Goal: Task Accomplishment & Management: Manage account settings

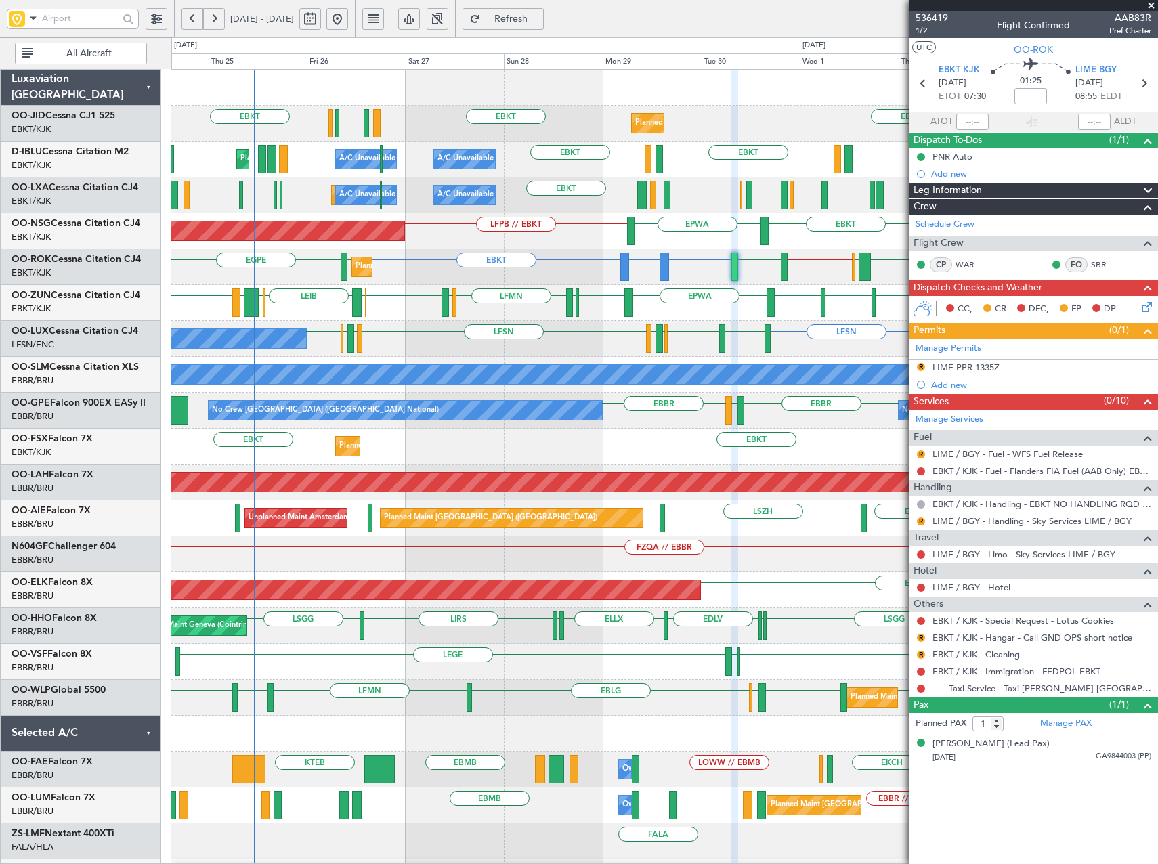
click at [459, 336] on div "EBKT EBKT LFMN LFBE LFOZ EBKT Planned Maint [GEOGRAPHIC_DATA]-[GEOGRAPHIC_DATA]…" at bounding box center [664, 554] width 986 height 969
click at [1154, 2] on span at bounding box center [1152, 6] width 14 height 12
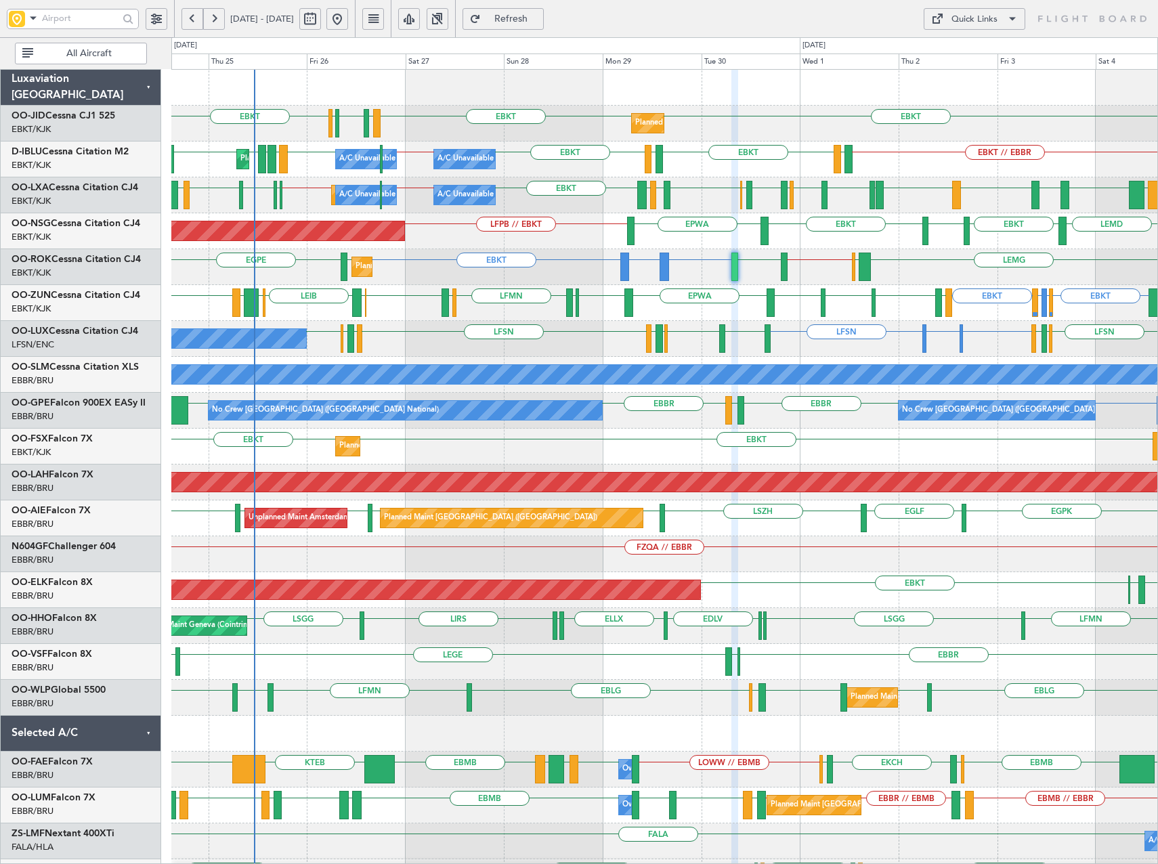
type input "0"
click at [961, 20] on div "Quick Links" at bounding box center [975, 20] width 46 height 14
click at [941, 47] on button "Trip Builder" at bounding box center [975, 51] width 102 height 33
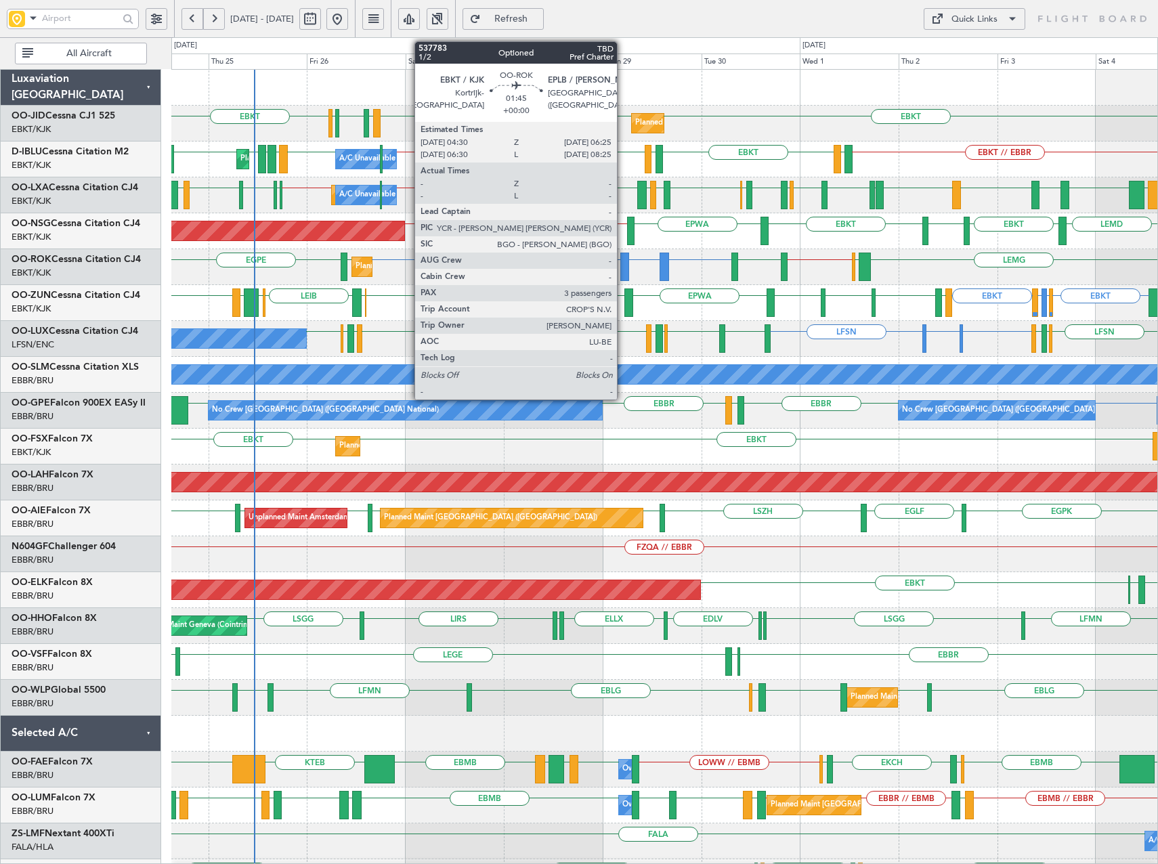
click at [623, 260] on div at bounding box center [624, 267] width 8 height 28
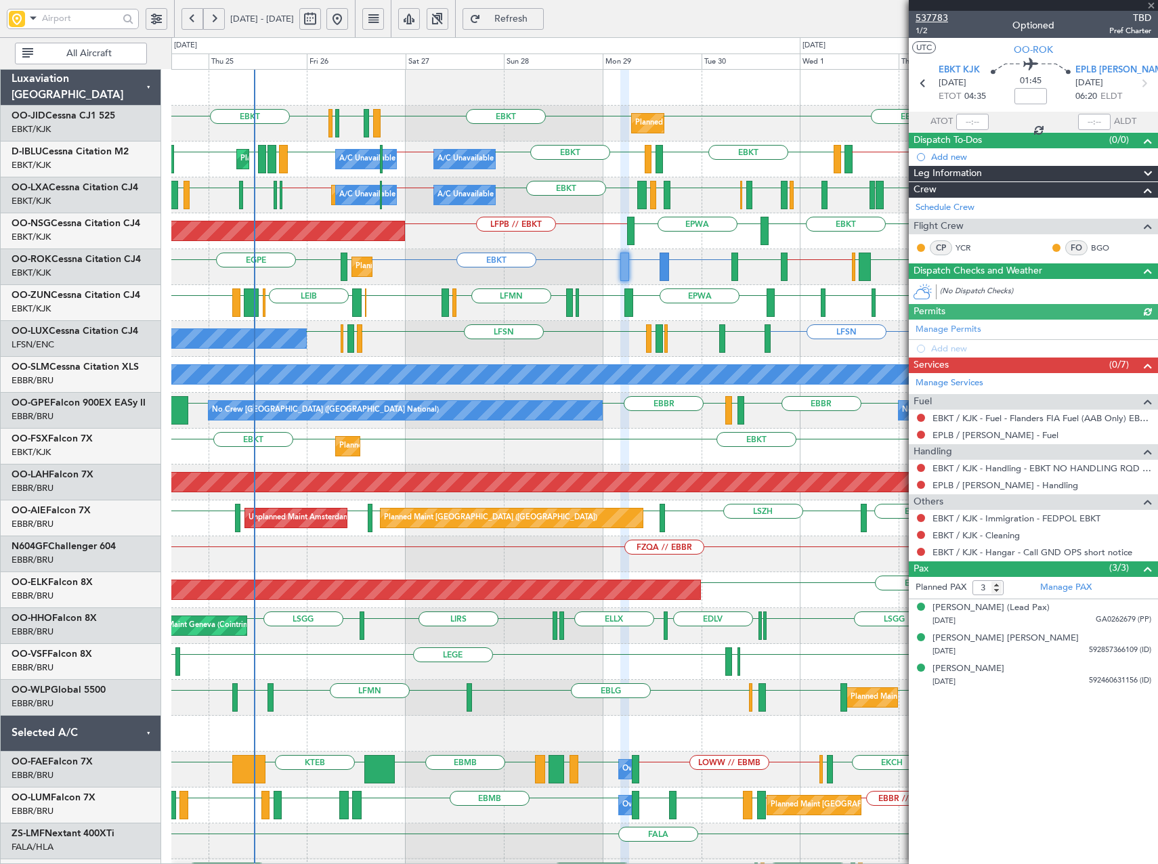
click at [933, 17] on span "537783" at bounding box center [932, 18] width 33 height 14
click at [1061, 593] on link "Manage PAX" at bounding box center [1065, 588] width 51 height 14
click at [955, 379] on link "Manage Services" at bounding box center [950, 384] width 68 height 14
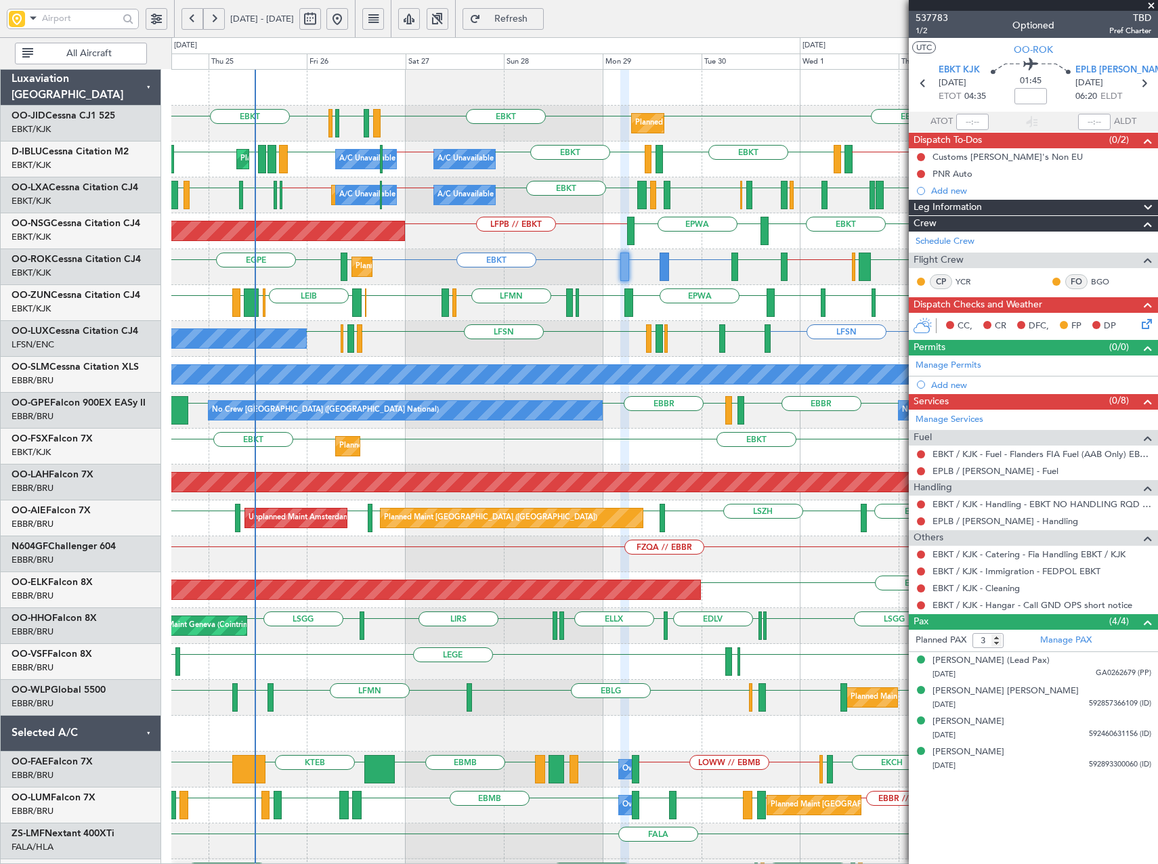
type input "4"
click at [539, 17] on span "Refresh" at bounding box center [512, 18] width 56 height 9
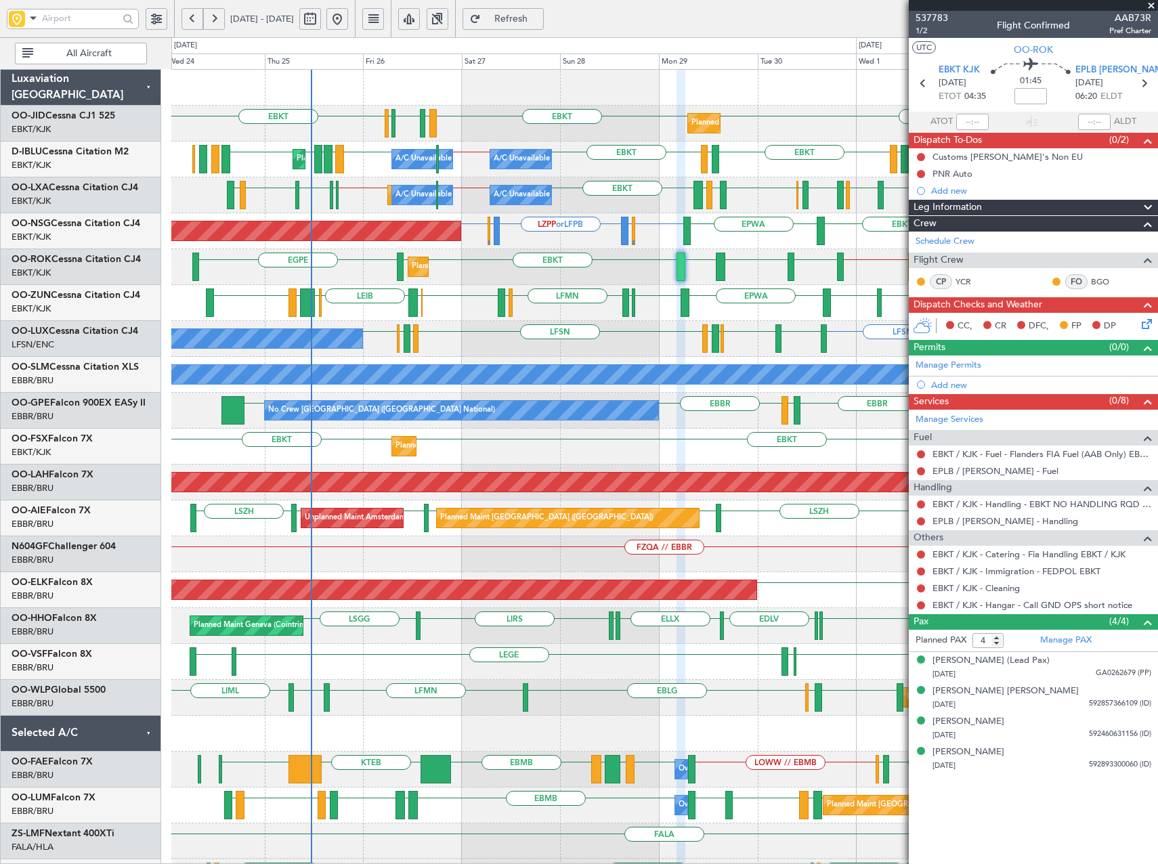
click at [520, 279] on div "EBKT EBKT [GEOGRAPHIC_DATA] [GEOGRAPHIC_DATA] [GEOGRAPHIC_DATA] EBBR // EBKT LI…" at bounding box center [664, 267] width 986 height 36
